Goal: Complete application form: Complete application form

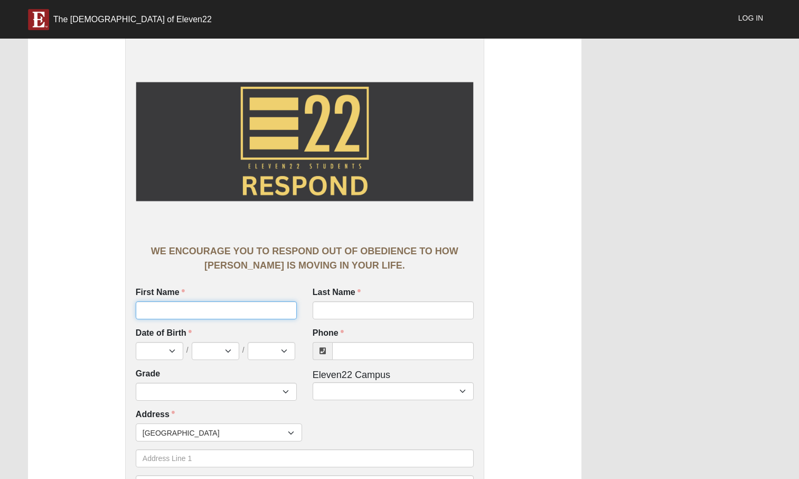
click at [177, 312] on input "First Name" at bounding box center [216, 310] width 161 height 18
click at [343, 315] on input "Last Name" at bounding box center [393, 310] width 161 height 18
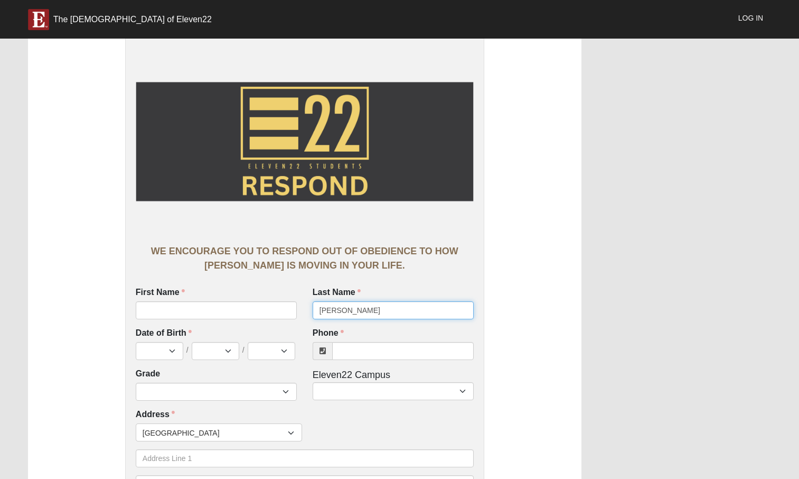
type input "[PERSON_NAME]"
click at [268, 310] on input "First Name" at bounding box center [216, 310] width 161 height 18
type input "a"
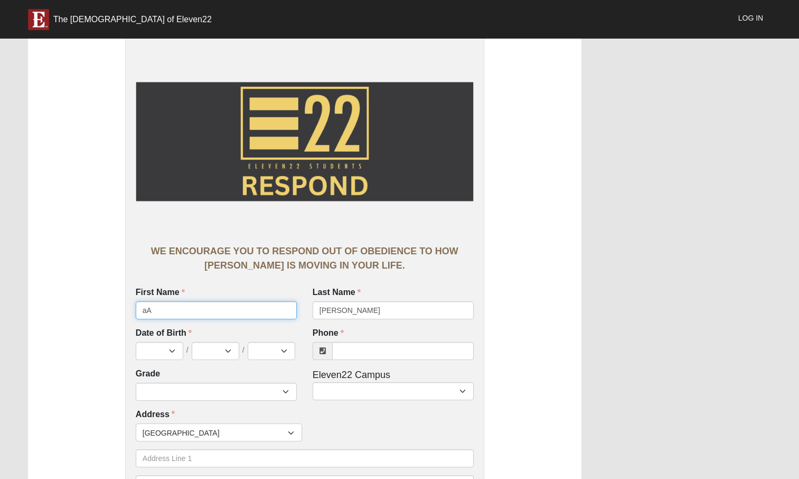
type input "a"
type input "[PERSON_NAME]"
click at [170, 354] on select "Jan Feb Mar Apr May Jun [DATE] Aug Sep Oct Nov Dec" at bounding box center [160, 351] width 48 height 18
select select "4"
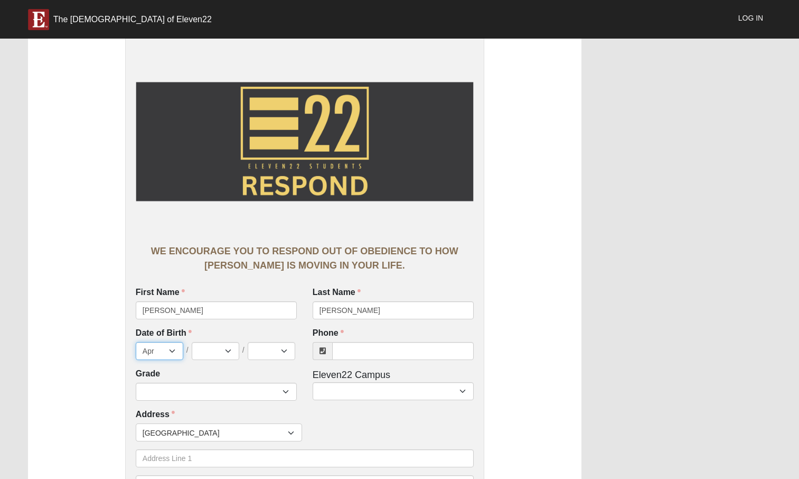
click at [136, 342] on select "Jan Feb Mar Apr May Jun [DATE] Aug Sep Oct Nov Dec" at bounding box center [160, 351] width 48 height 18
click at [217, 359] on select "1 2 3 4 5 6 7 8 9 10 11 12 13 14 15 16 17 18 19 20 21 22 23 24 25 26 27 28 29 3…" at bounding box center [216, 351] width 48 height 18
select select "22"
click at [192, 342] on select "1 2 3 4 5 6 7 8 9 10 11 12 13 14 15 16 17 18 19 20 21 22 23 24 25 26 27 28 29 3…" at bounding box center [216, 351] width 48 height 18
click at [258, 351] on select "2025 2024 2023 2022 2021 2020 2019 2018 2017 2016 2015 2014 2013 2012 2011 2010…" at bounding box center [272, 351] width 48 height 18
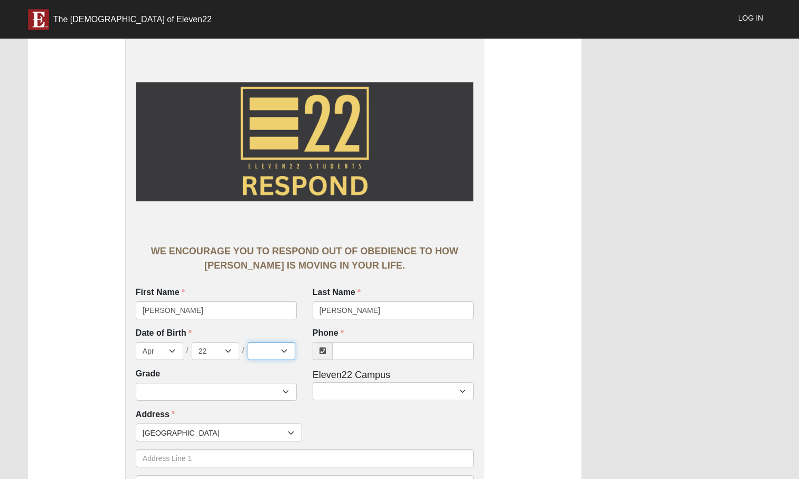
select select "2008"
click at [248, 342] on select "2025 2024 2023 2022 2021 2020 2019 2018 2017 2016 2015 2014 2013 2012 2011 2010…" at bounding box center [272, 351] width 48 height 18
click at [363, 358] on input "Phone" at bounding box center [403, 351] width 142 height 18
type input "[PHONE_NUMBER]"
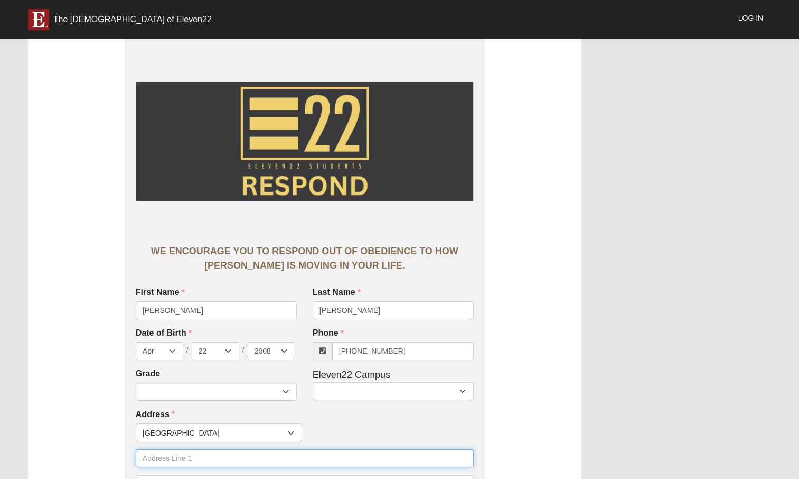
type input "[STREET_ADDRESS][PERSON_NAME]"
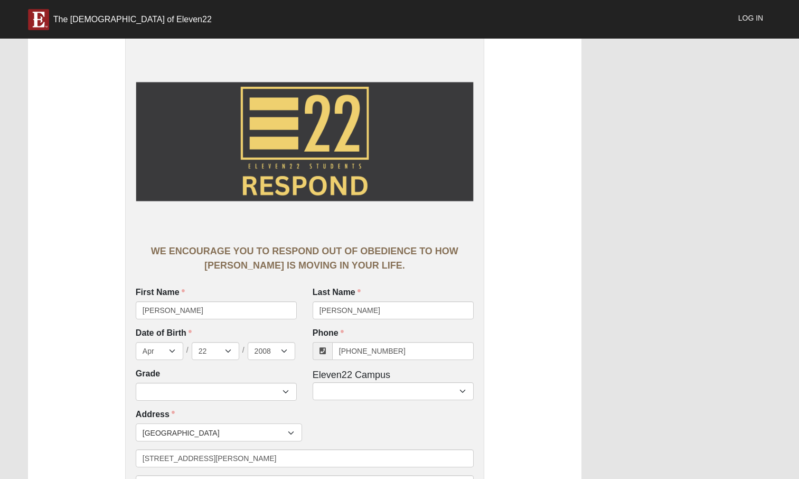
type input "32259"
click at [266, 392] on select "6th Grade 7th Grade 8th Grade 9th Grade 10th Grade 11th Grade 12th Grade" at bounding box center [216, 392] width 161 height 18
select select "2027"
click at [136, 383] on select "6th Grade 7th Grade 8th Grade 9th Grade 10th Grade 11th Grade 12th Grade" at bounding box center [216, 392] width 161 height 18
click at [347, 392] on select "Arlington Baymeadows Eleven22 Online [PERSON_NAME][GEOGRAPHIC_DATA] Jesup [GEOG…" at bounding box center [393, 391] width 161 height 18
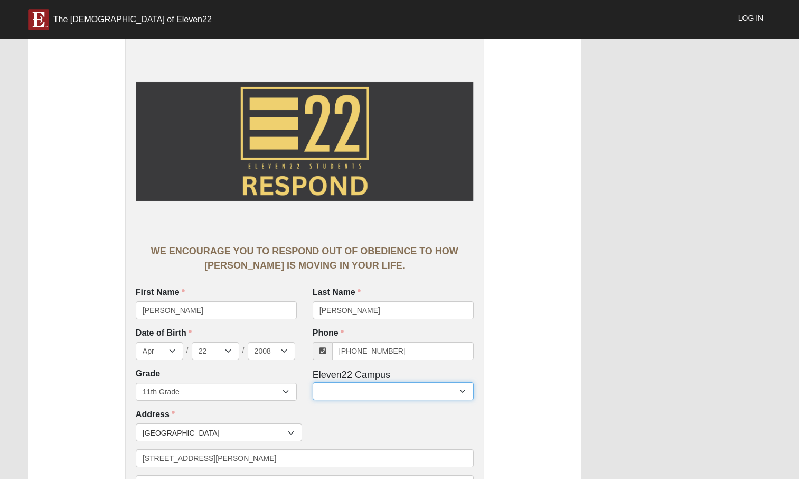
select select "6"
click at [313, 382] on select "Arlington Baymeadows Eleven22 Online [PERSON_NAME][GEOGRAPHIC_DATA] Jesup [GEOG…" at bounding box center [393, 391] width 161 height 18
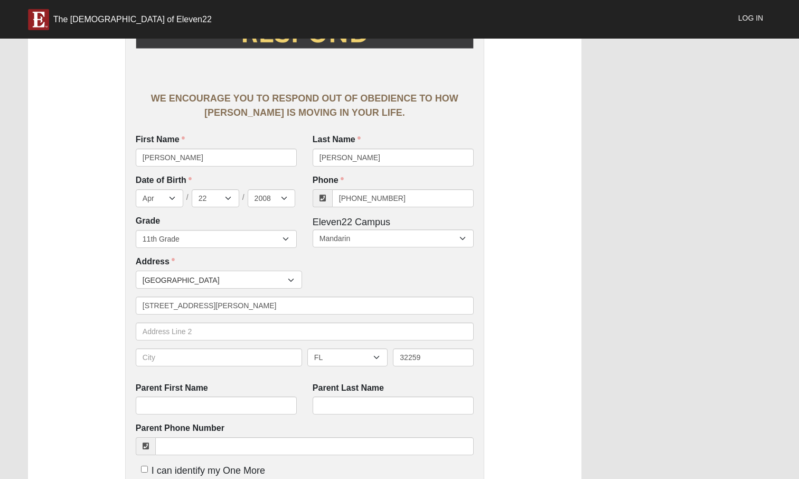
scroll to position [165, 0]
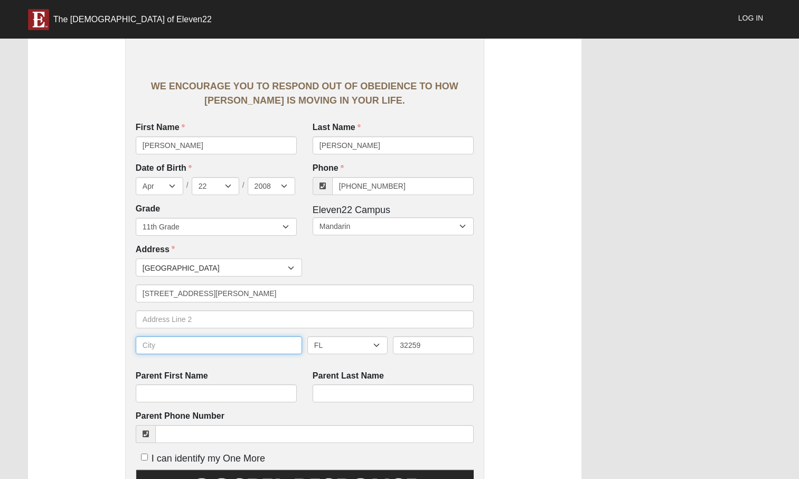
click at [236, 346] on input "text" at bounding box center [219, 345] width 166 height 18
type input "a"
type input "St. [PERSON_NAME]"
click at [103, 374] on div "WE ENCOURAGE YOU TO RESPOND OUT OF OBEDIENCE TO HOW [PERSON_NAME] IS MOVING IN …" at bounding box center [305, 394] width 554 height 1047
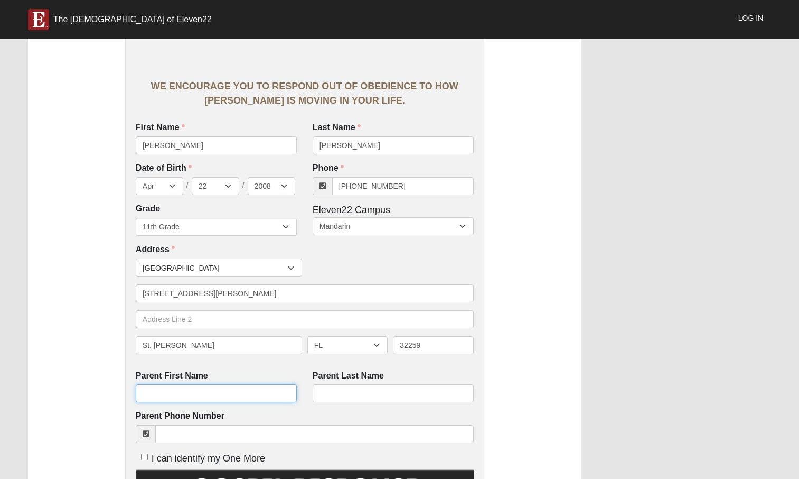
click at [158, 393] on input "Parent First Name" at bounding box center [216, 393] width 161 height 18
type input "[PERSON_NAME]"
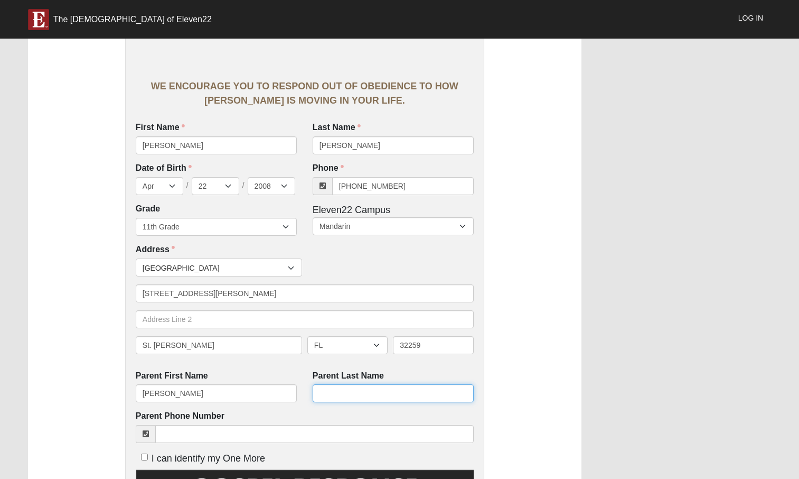
click at [336, 392] on input "Parent Last Name" at bounding box center [393, 393] width 161 height 18
type input "[PERSON_NAME]"
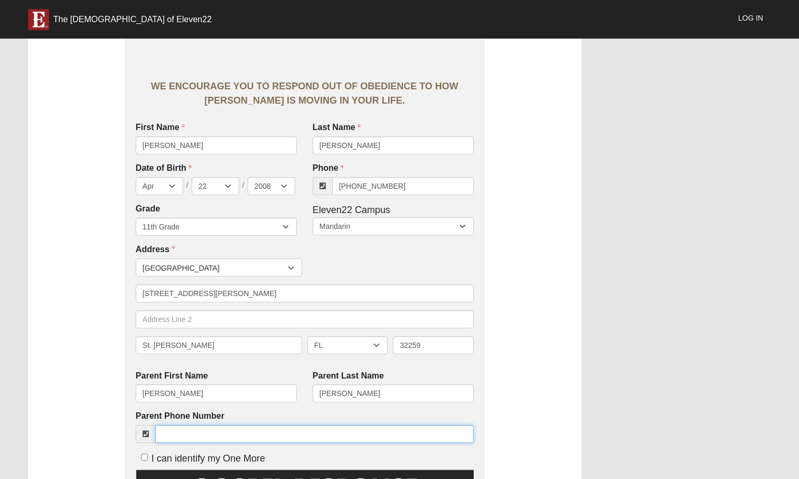
click at [318, 440] on input "Parent Phone Number" at bounding box center [314, 434] width 319 height 18
type input "[PHONE_NUMBER]"
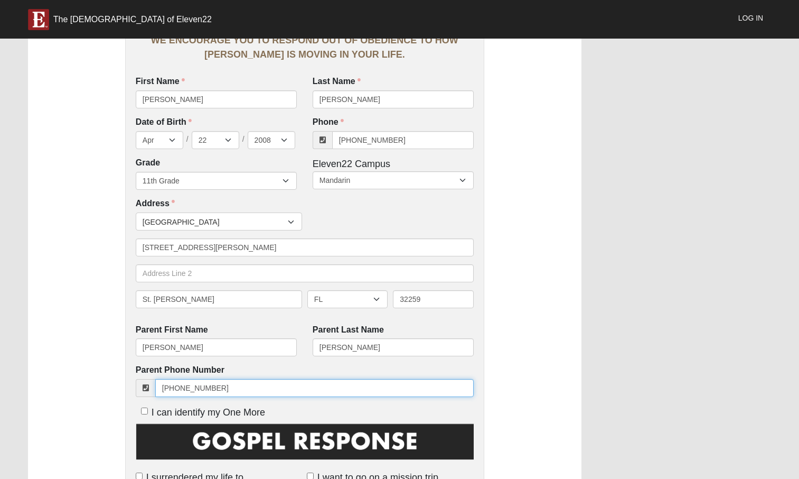
scroll to position [215, 0]
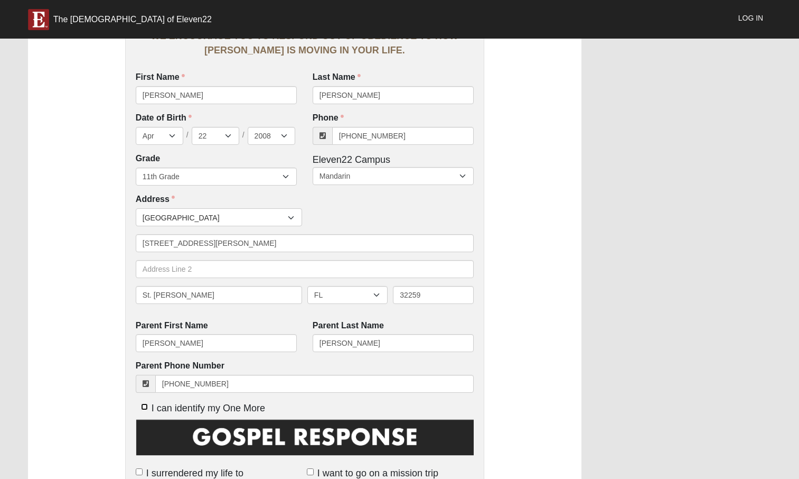
click at [146, 405] on input "I can identify my One More" at bounding box center [144, 406] width 7 height 7
checkbox input "true"
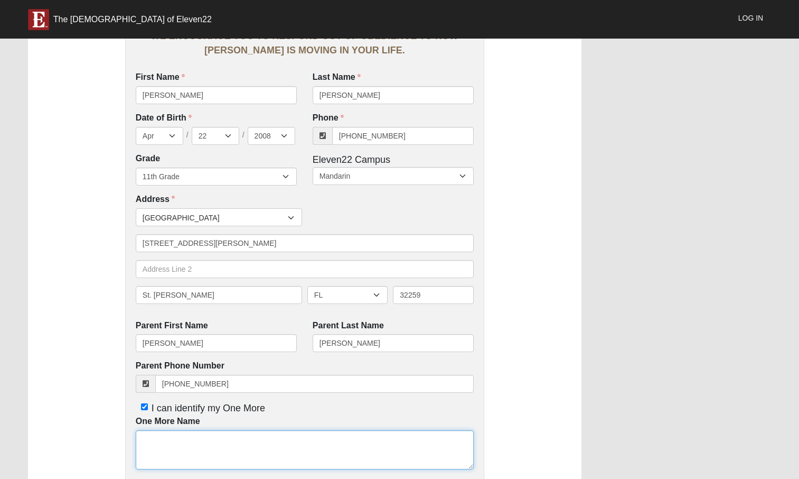
click at [199, 431] on textarea "One More Name" at bounding box center [305, 449] width 338 height 39
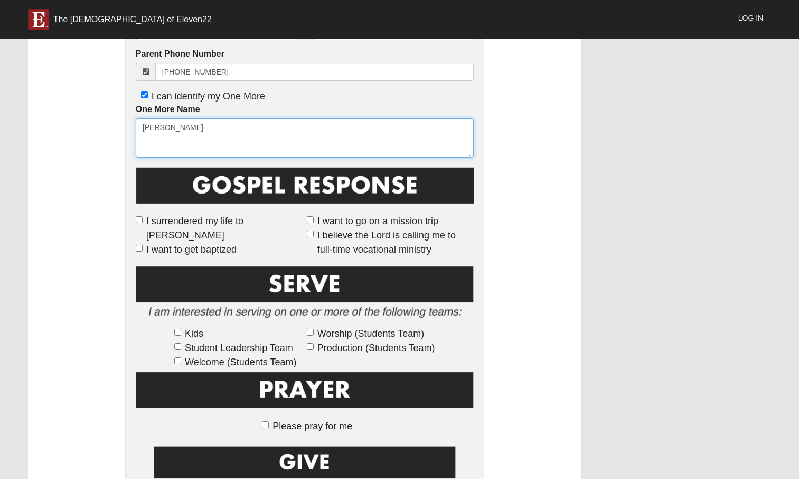
scroll to position [527, 0]
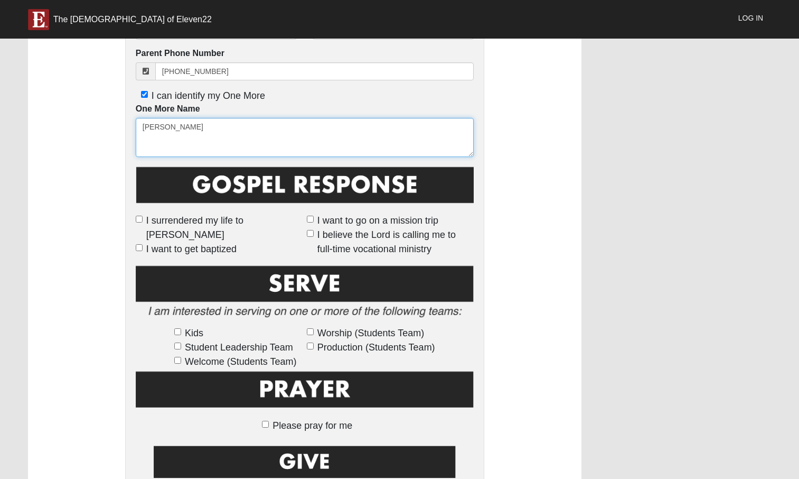
type textarea "[PERSON_NAME]"
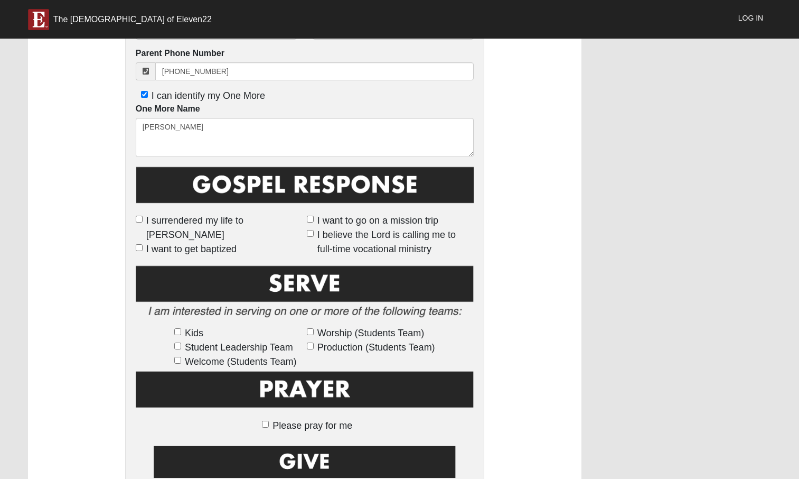
click at [183, 344] on label "Student Leadership Team" at bounding box center [238, 347] width 128 height 14
click at [181, 344] on input "Student Leadership Team" at bounding box center [177, 345] width 7 height 7
checkbox input "true"
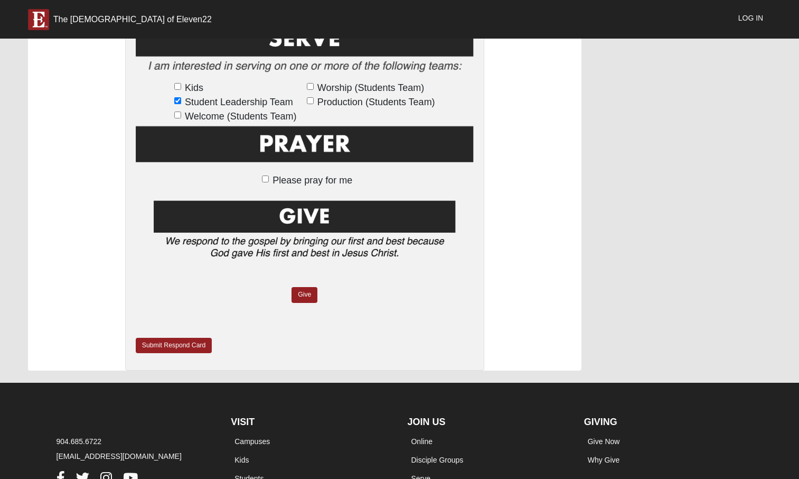
scroll to position [773, 0]
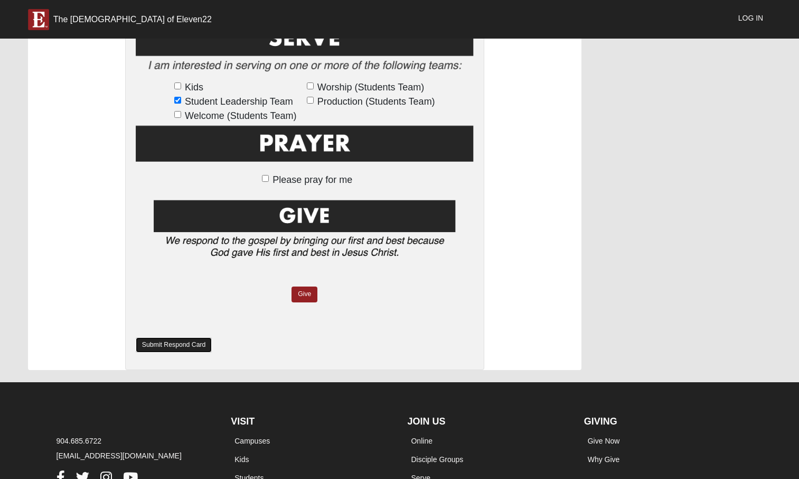
click at [180, 347] on link "Submit Respond Card" at bounding box center [174, 344] width 77 height 15
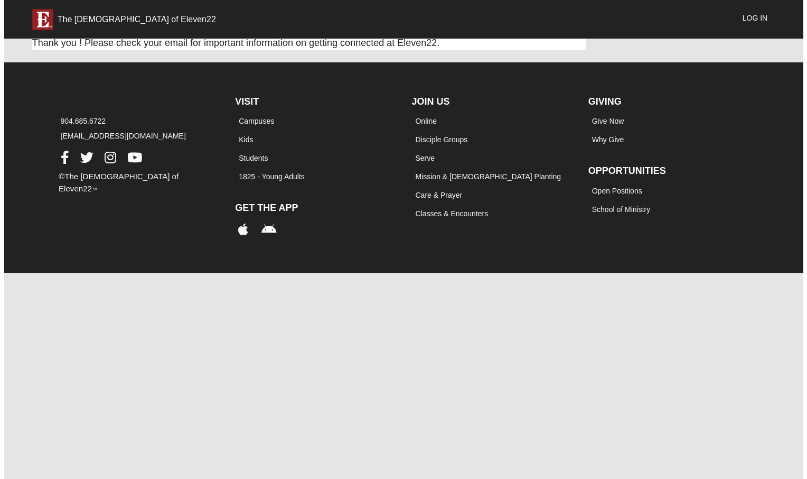
scroll to position [0, 0]
